Goal: Find specific page/section: Find specific page/section

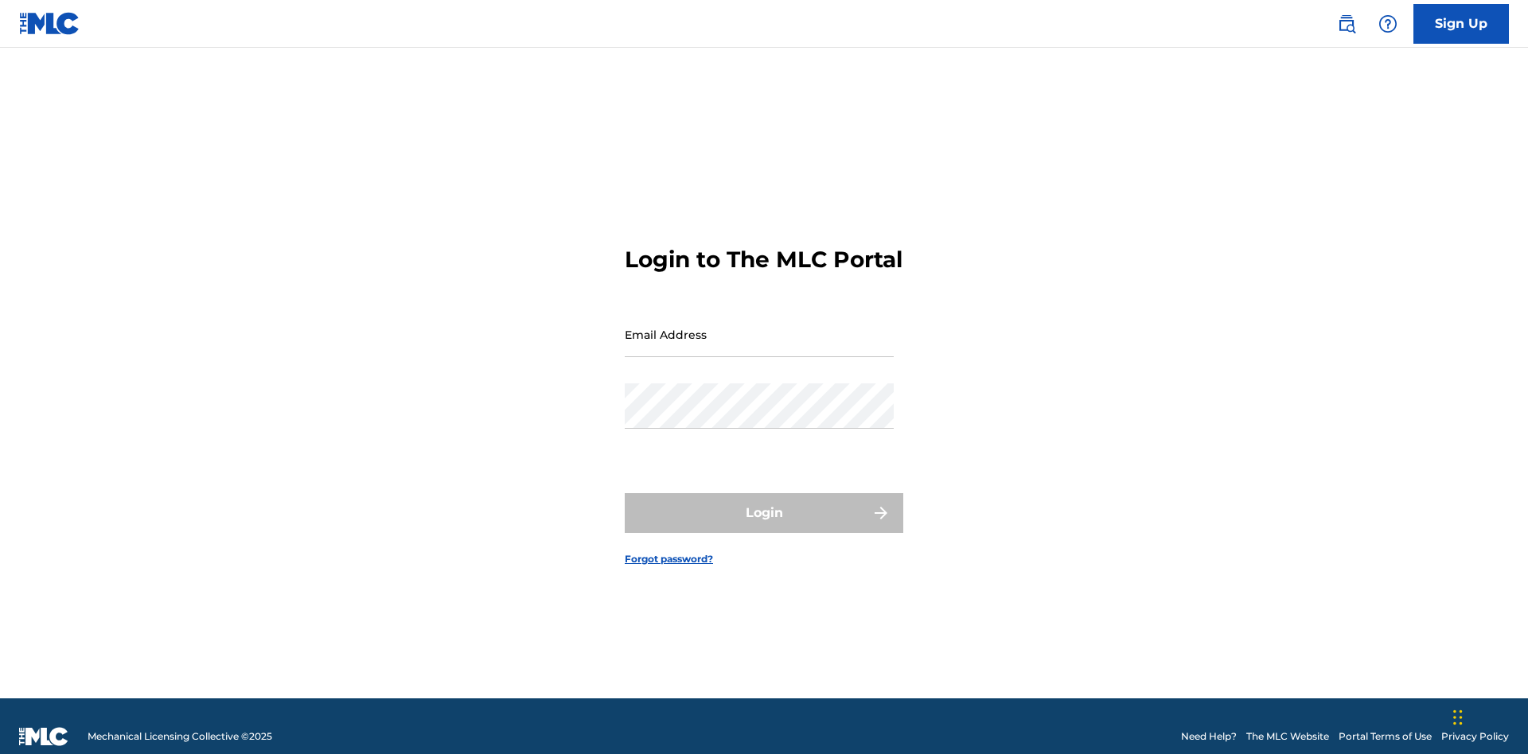
scroll to position [21, 0]
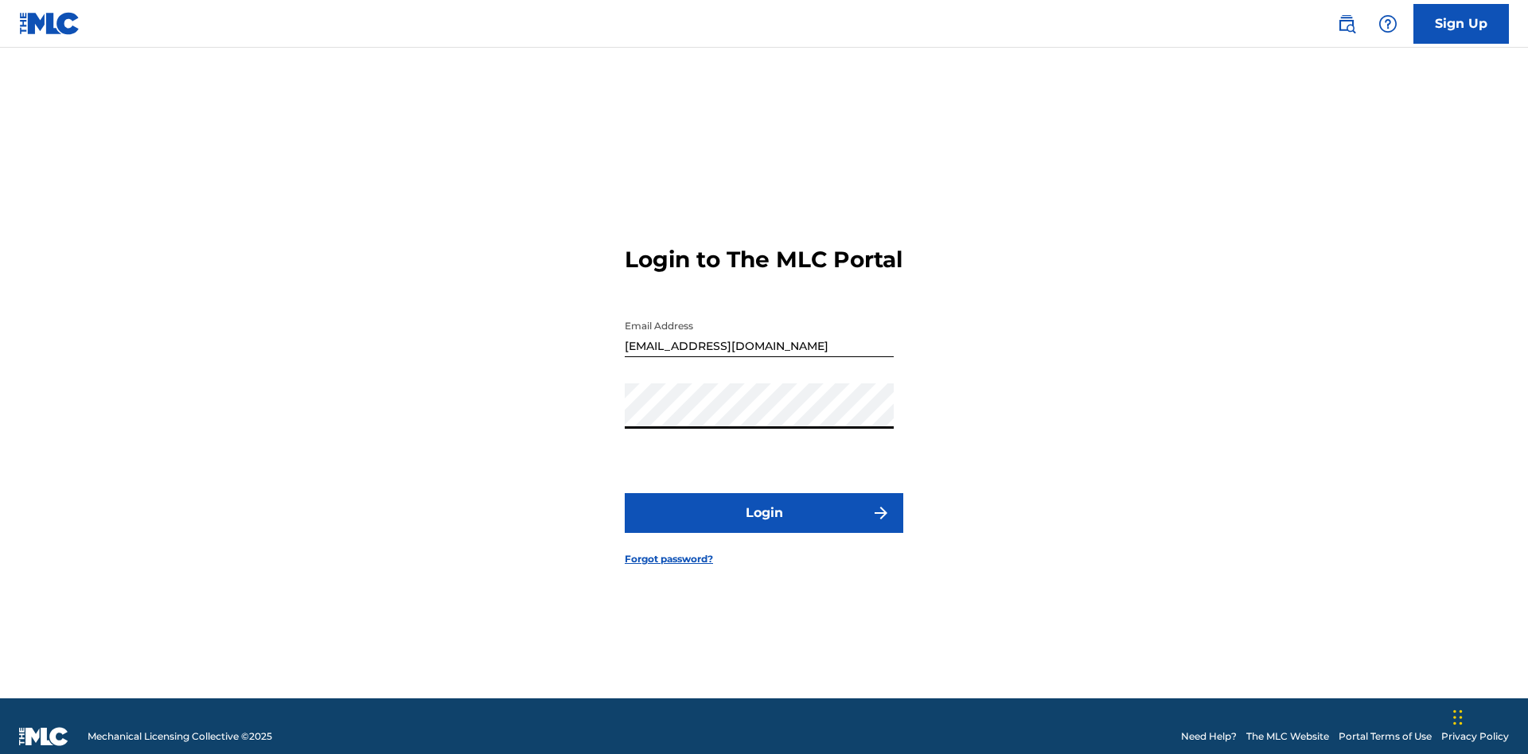
scroll to position [21, 0]
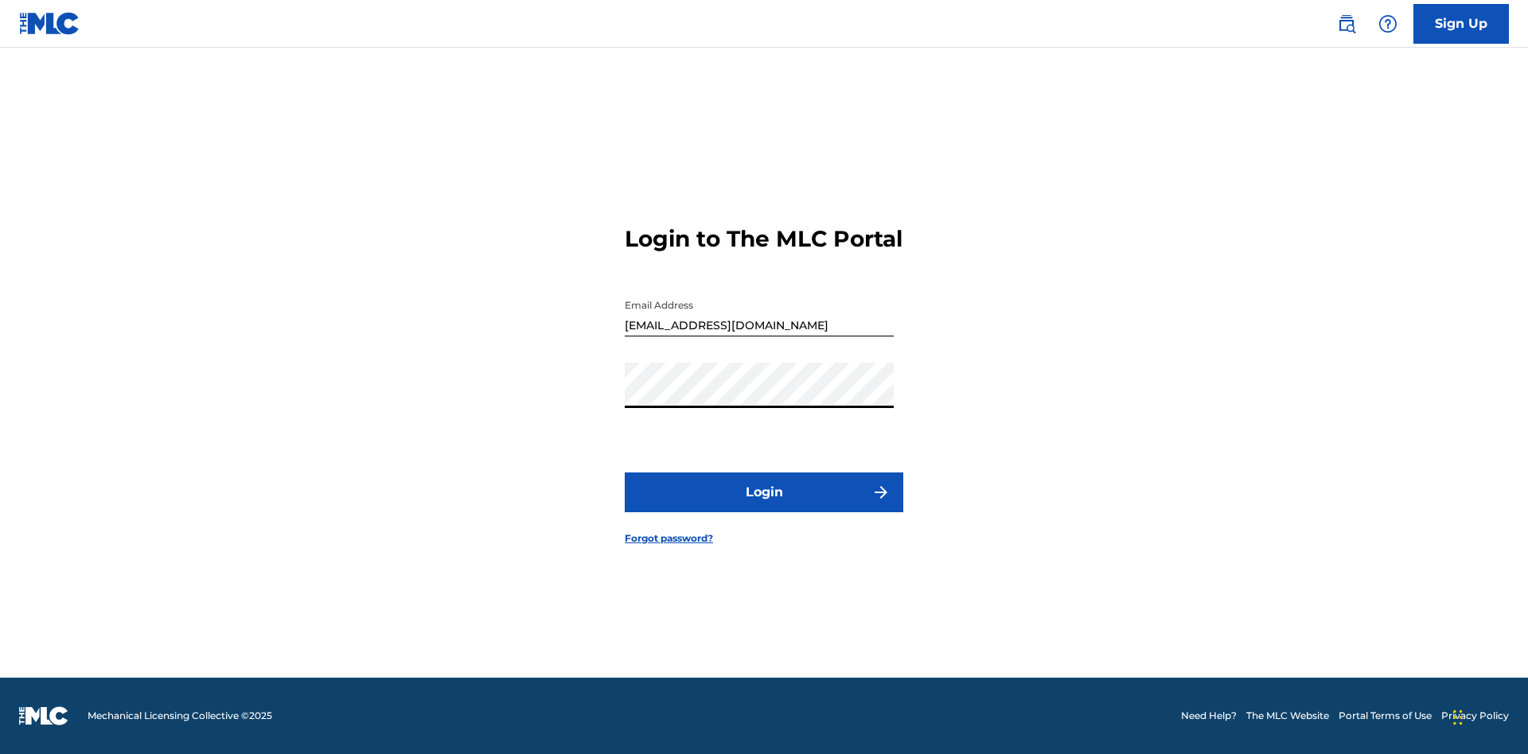
click at [764, 506] on button "Login" at bounding box center [764, 493] width 279 height 40
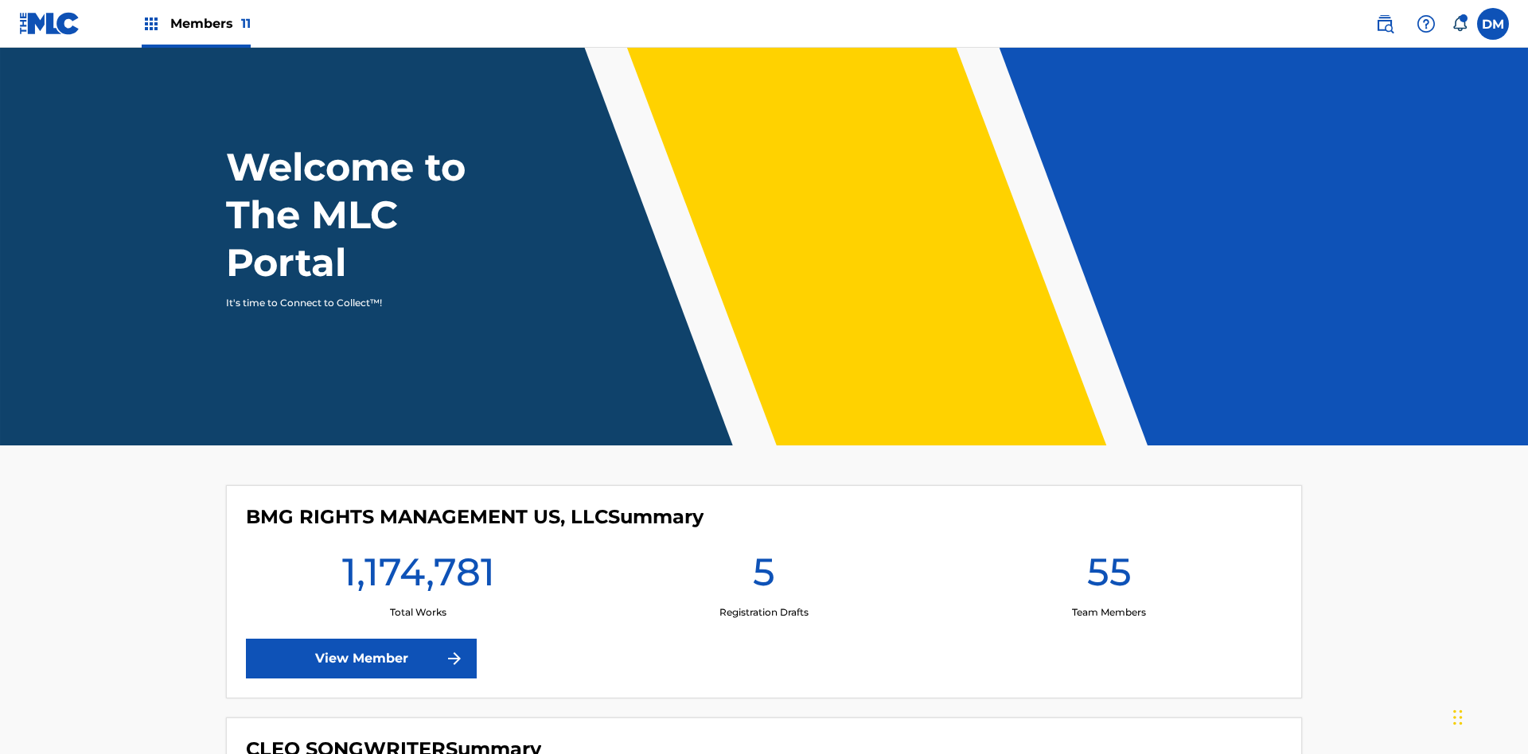
click at [196, 23] on span "Members 11" at bounding box center [210, 23] width 80 height 18
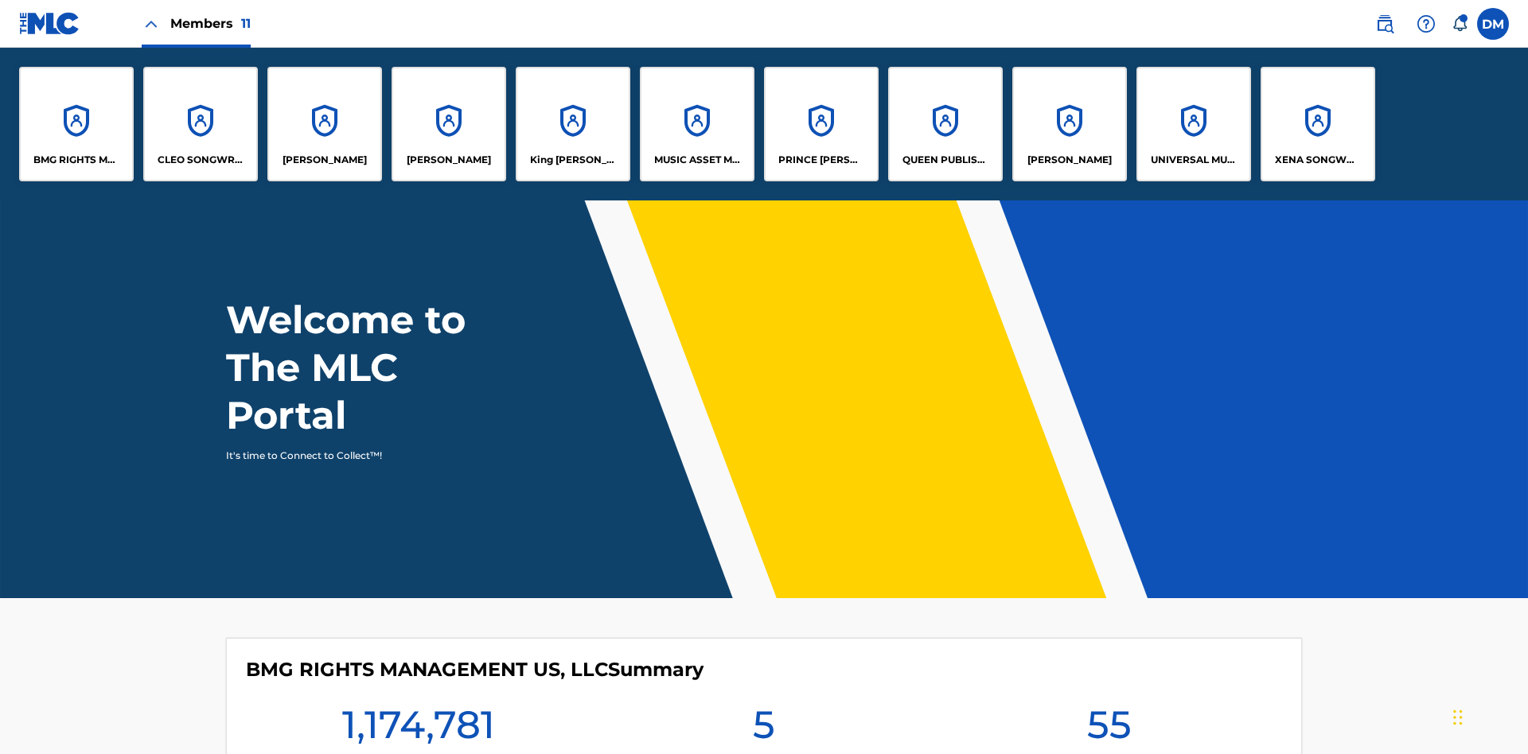
click at [1193, 160] on p "UNIVERSAL MUSIC PUB GROUP" at bounding box center [1194, 160] width 87 height 14
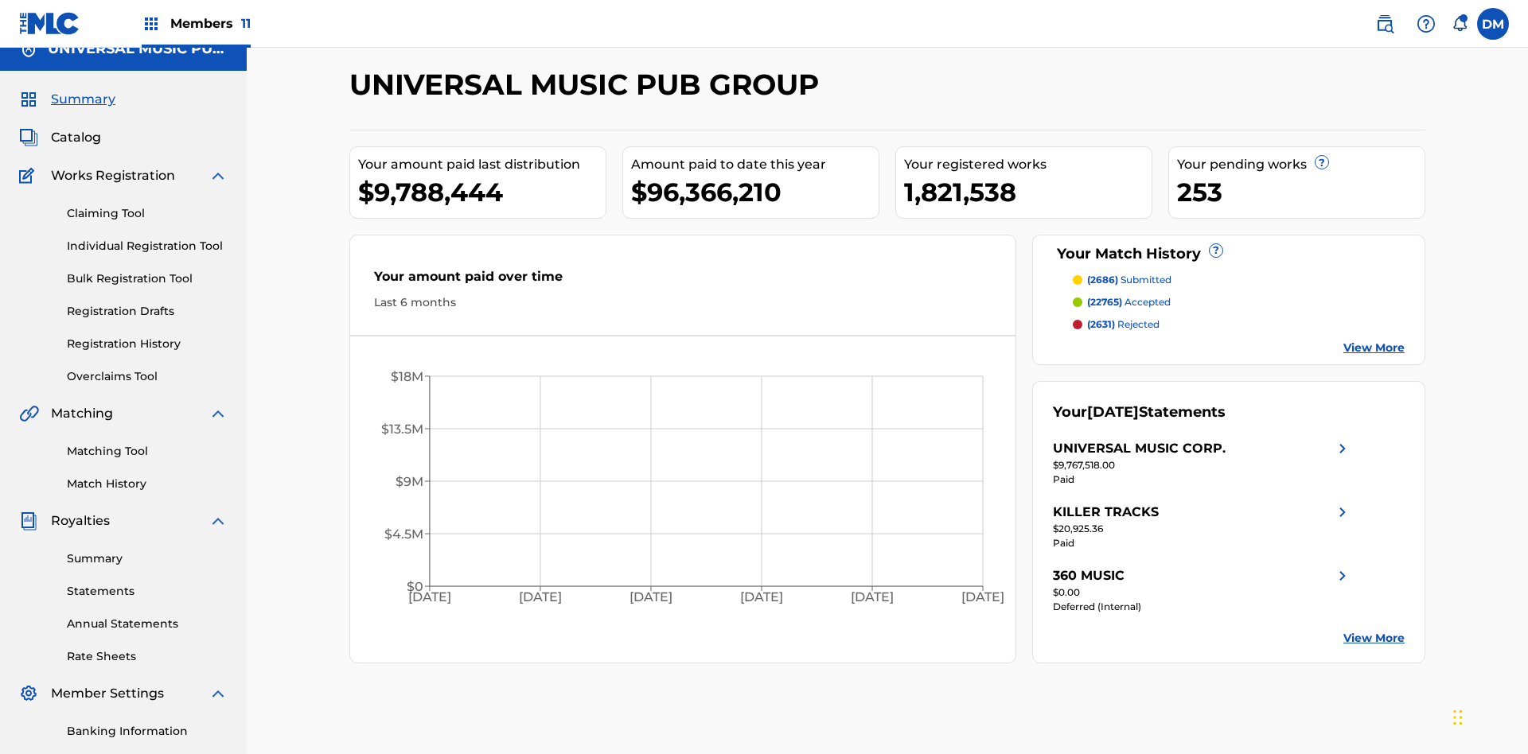
click at [76, 128] on span "Catalog" at bounding box center [76, 137] width 50 height 19
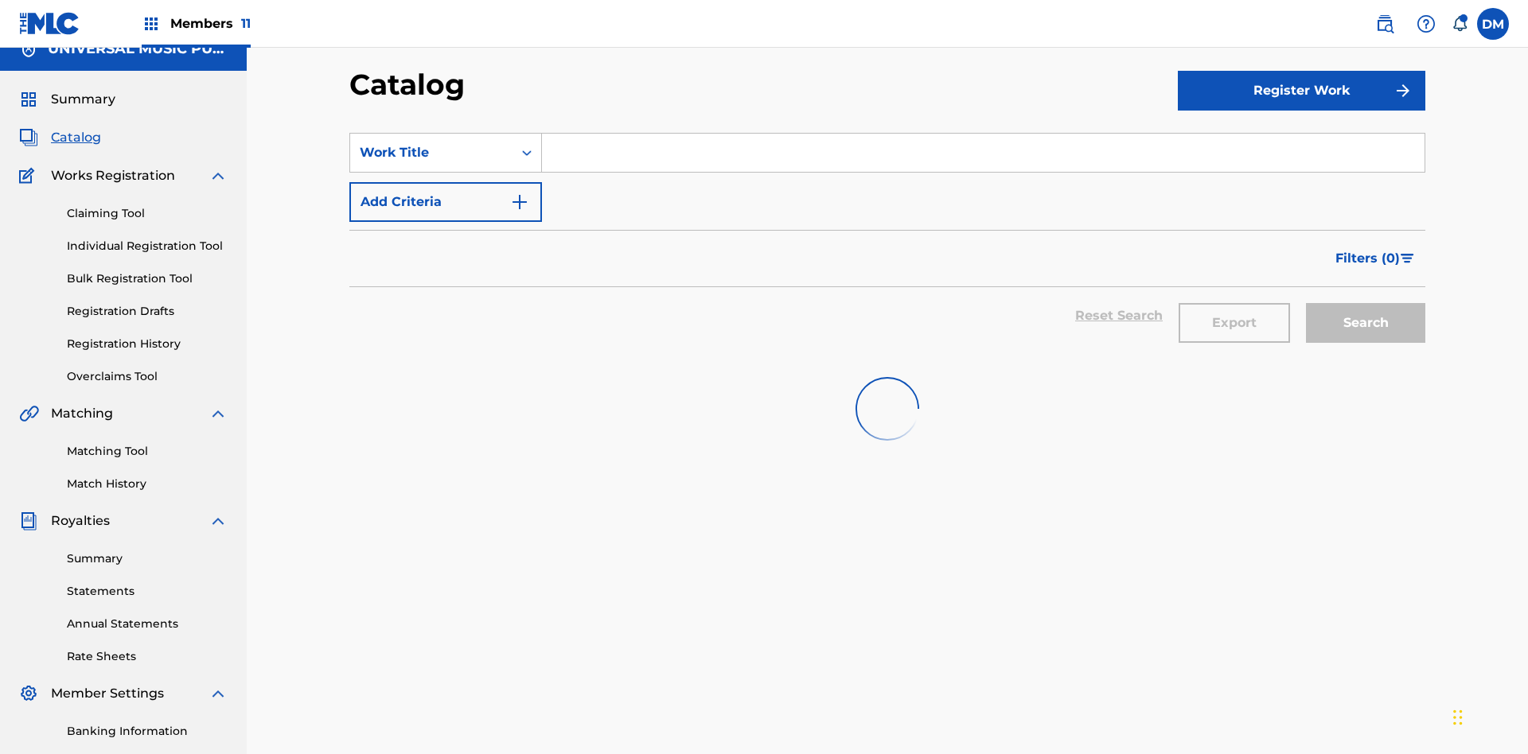
click at [1368, 249] on span "Filters ( 0 )" at bounding box center [1367, 258] width 64 height 19
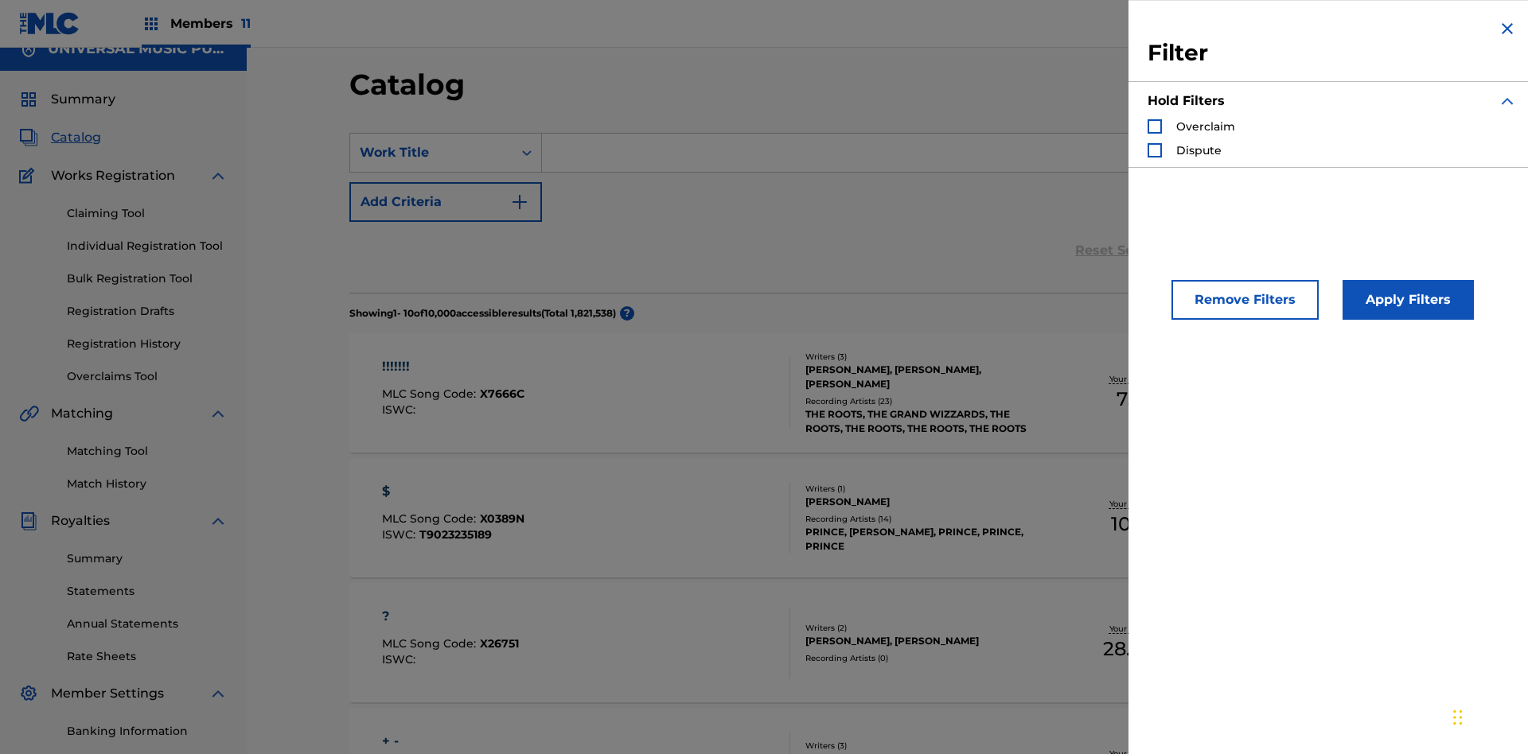
scroll to position [174, 0]
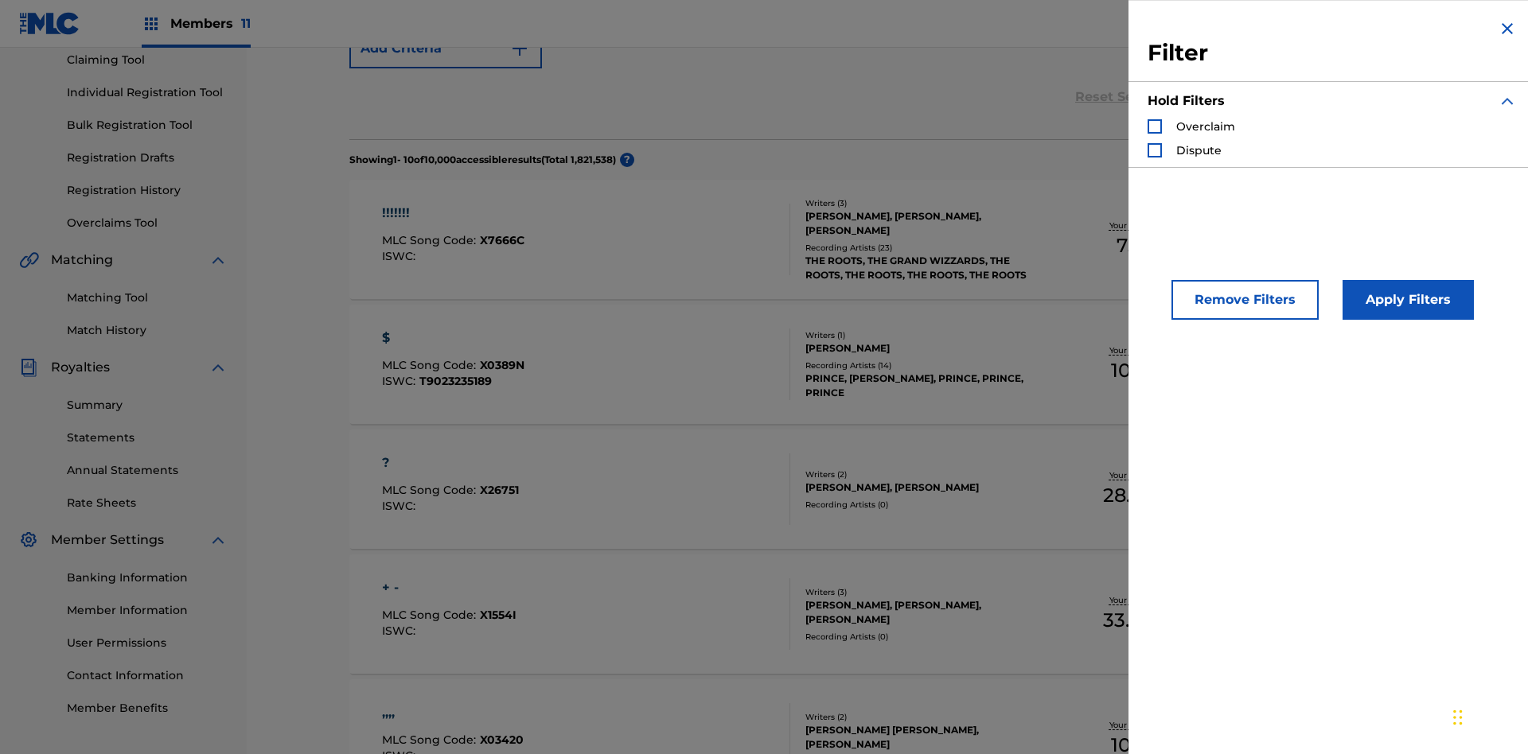
click at [1155, 127] on div "Search Form" at bounding box center [1154, 126] width 14 height 14
click at [1405, 300] on button "Apply Filters" at bounding box center [1407, 300] width 131 height 40
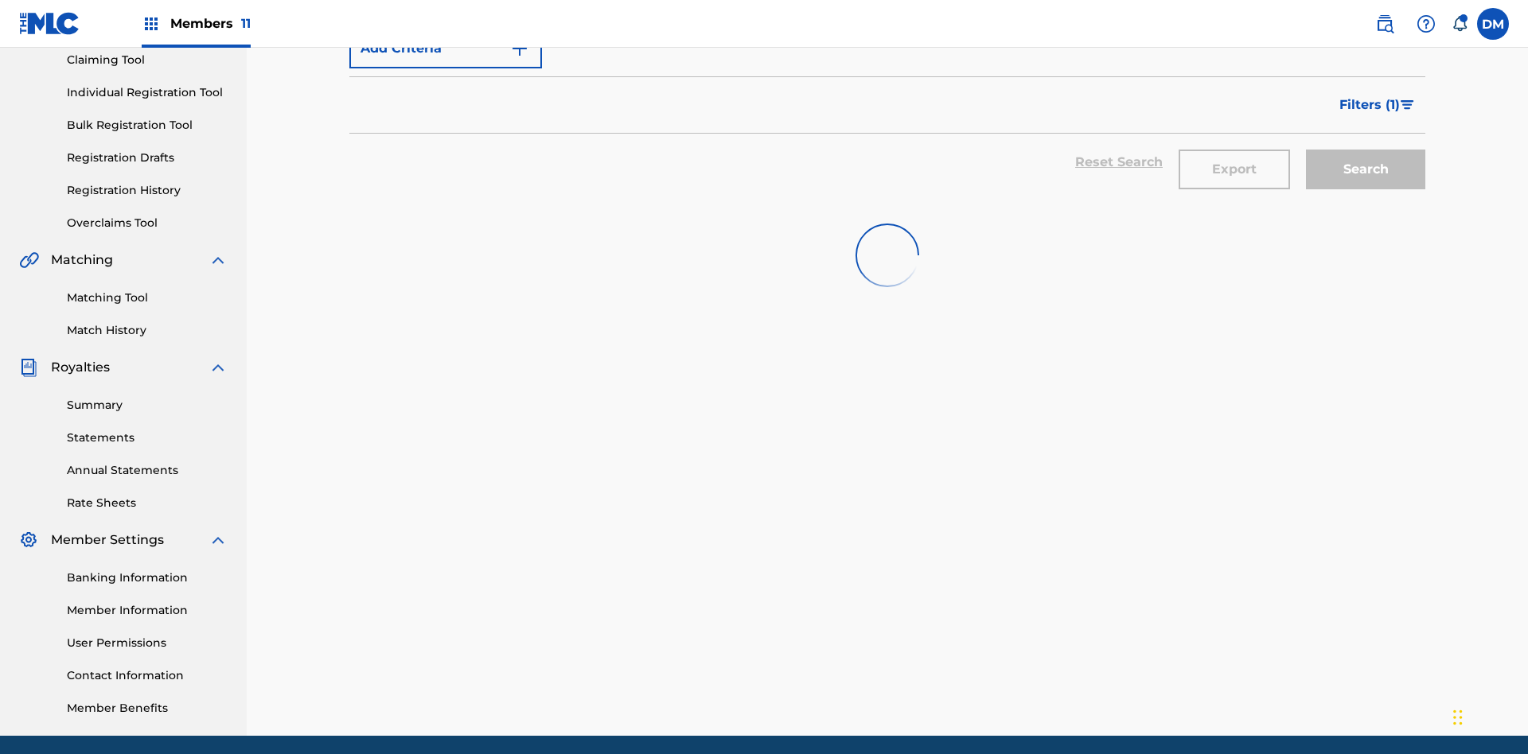
click at [1369, 105] on span "Filters ( 1 )" at bounding box center [1369, 104] width 60 height 19
